Goal: Find specific page/section: Find specific page/section

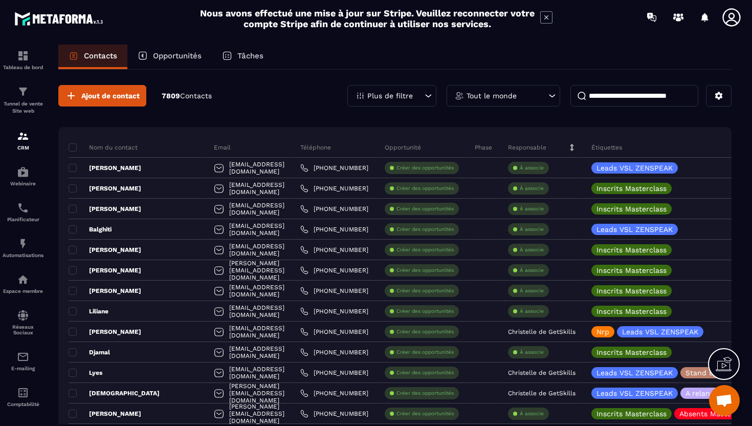
click at [522, 95] on div "Tout le monde" at bounding box center [504, 95] width 114 height 21
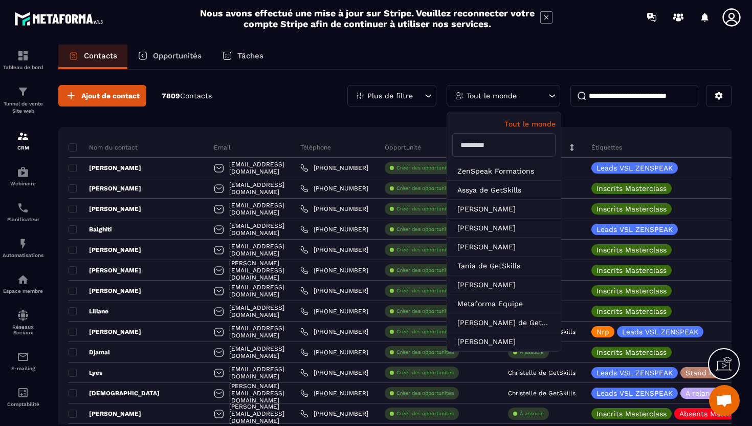
click at [411, 89] on div "Plus de filtre" at bounding box center [391, 95] width 89 height 21
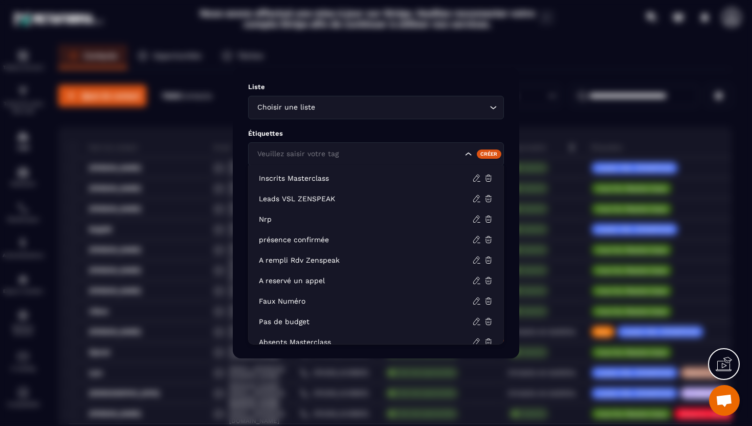
click at [404, 155] on input "Search for option" at bounding box center [359, 153] width 208 height 11
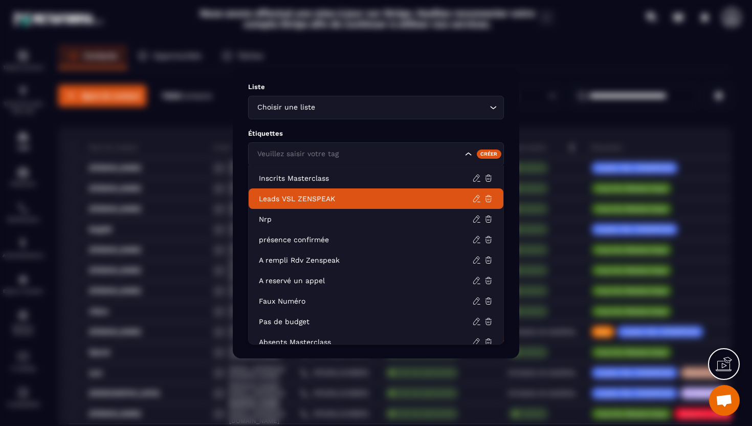
click at [379, 192] on li "Leads VSL ZENSPEAK" at bounding box center [376, 198] width 255 height 20
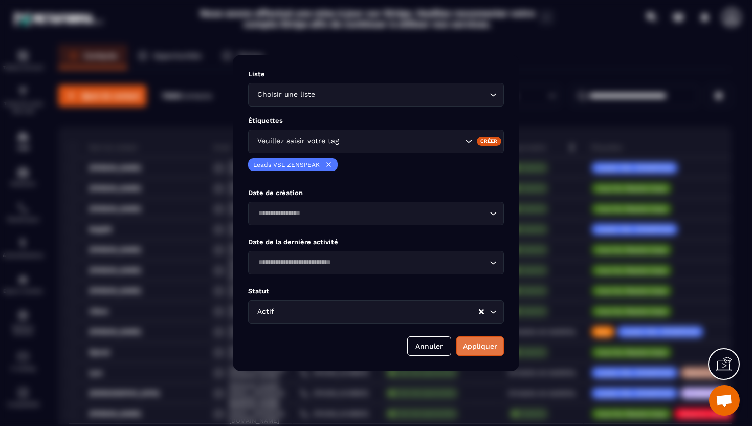
click at [494, 344] on button "Appliquer" at bounding box center [480, 345] width 48 height 19
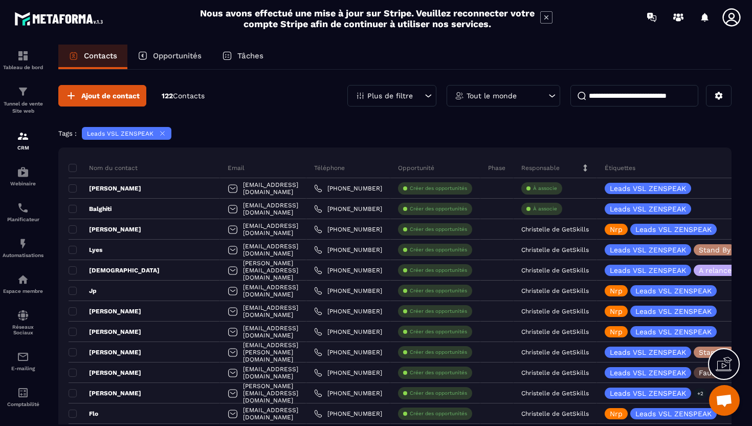
click at [160, 135] on icon at bounding box center [163, 133] width 8 height 8
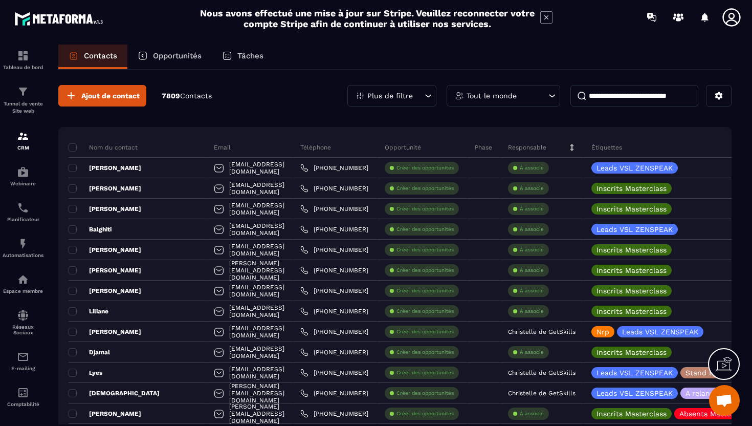
click at [418, 94] on div "Plus de filtre" at bounding box center [391, 95] width 89 height 21
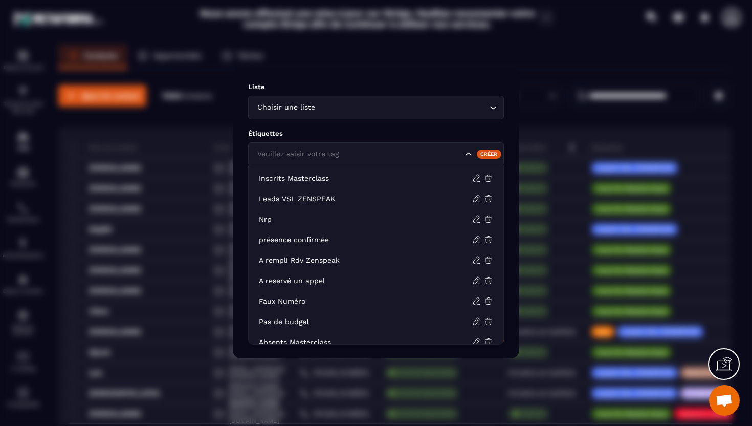
click at [329, 156] on div "Veuillez saisir votre tag" at bounding box center [359, 153] width 210 height 11
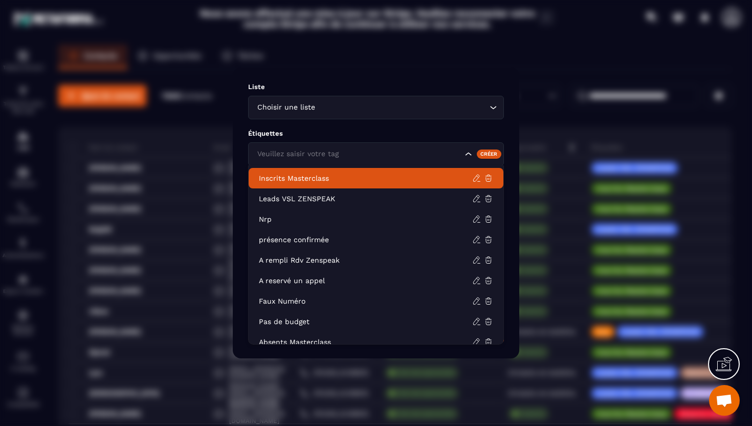
click at [322, 175] on p "Inscrits Masterclass" at bounding box center [365, 178] width 213 height 10
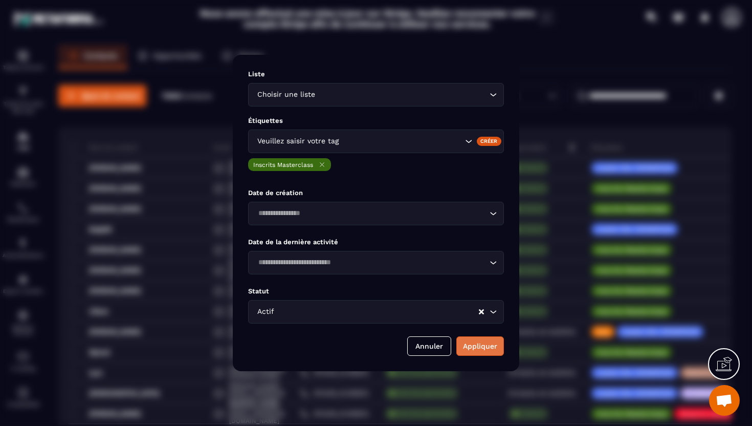
click at [488, 337] on button "Appliquer" at bounding box center [480, 345] width 48 height 19
